Goal: Task Accomplishment & Management: Use online tool/utility

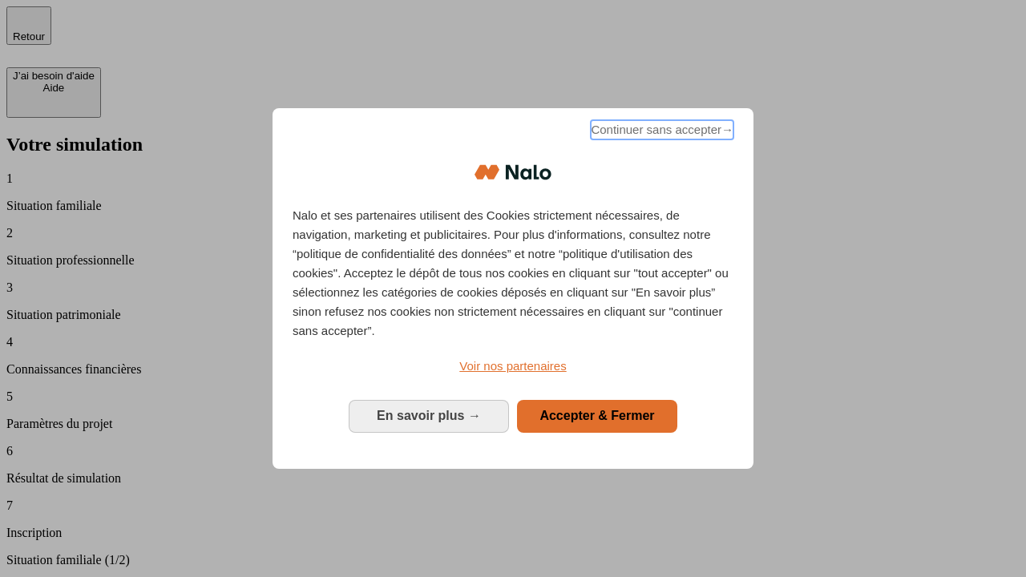
click at [661, 132] on span "Continuer sans accepter →" at bounding box center [662, 129] width 143 height 19
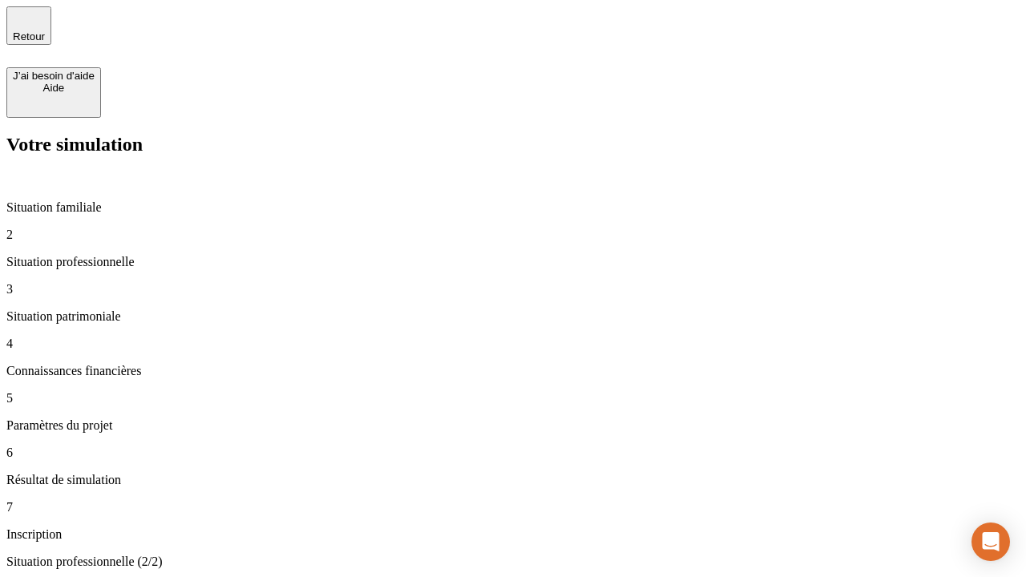
type input "30 000"
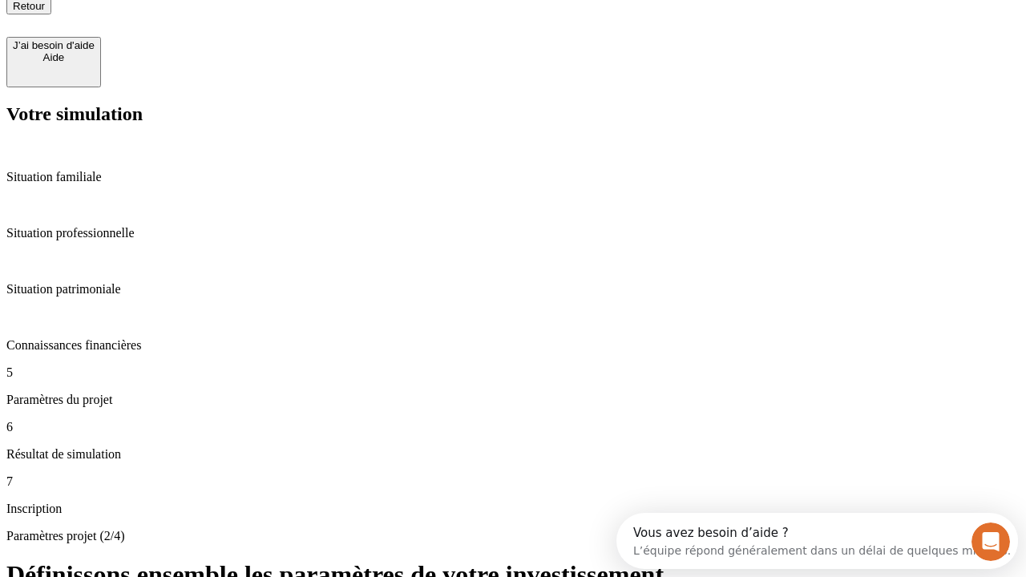
type input "25"
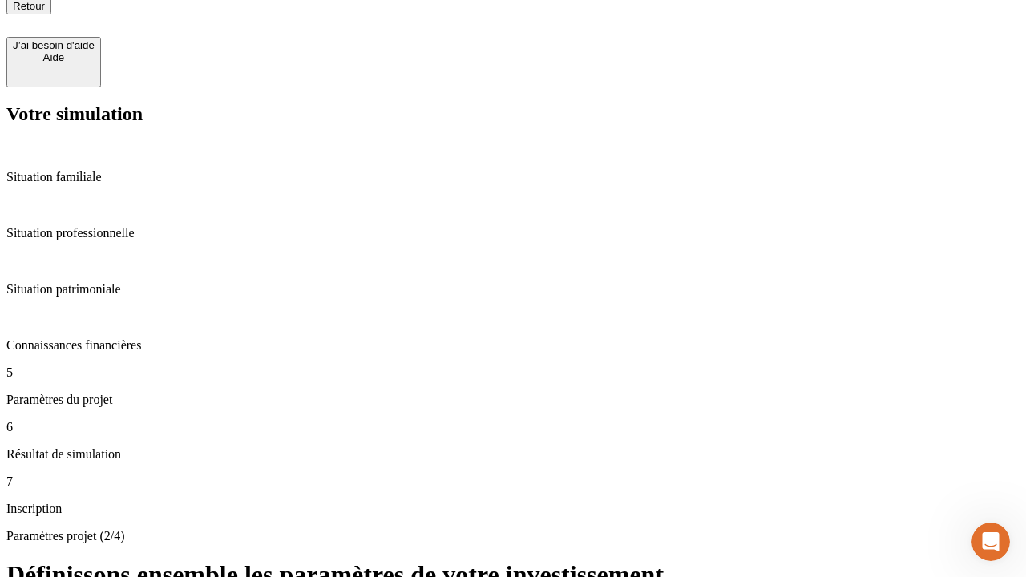
type input "5"
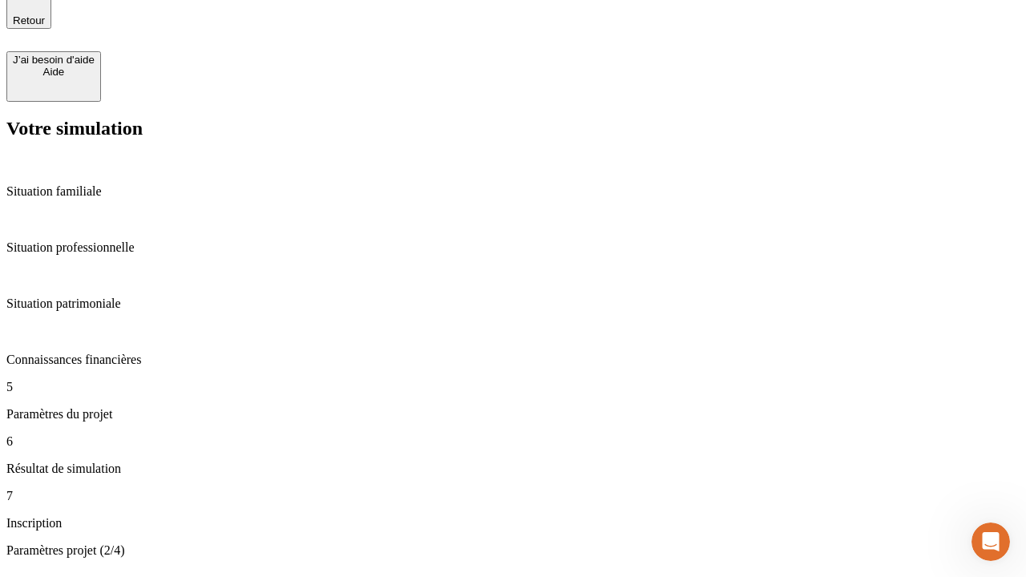
type input "1 000"
type input "640"
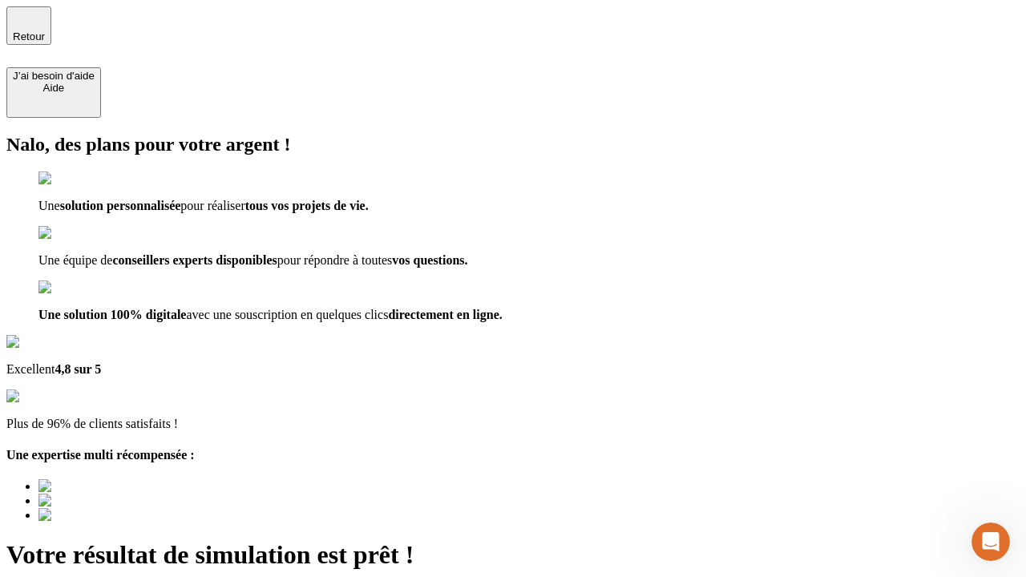
type input "[EMAIL_ADDRESS][PERSON_NAME][DOMAIN_NAME]"
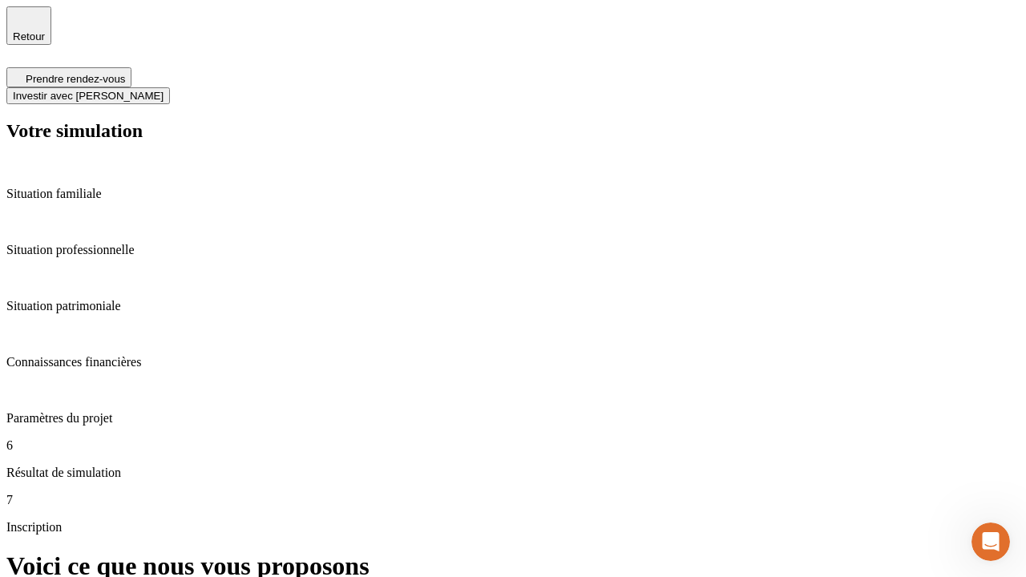
click at [164, 90] on span "Investir avec [PERSON_NAME]" at bounding box center [88, 96] width 151 height 12
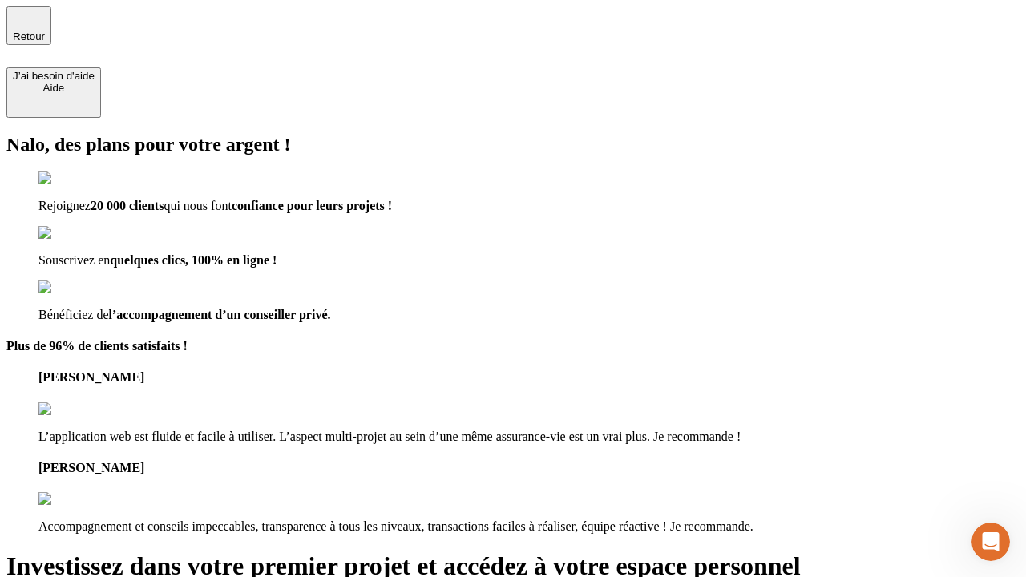
type input "[PERSON_NAME][EMAIL_ADDRESS][DOMAIN_NAME]"
